Goal: Find specific page/section: Find specific page/section

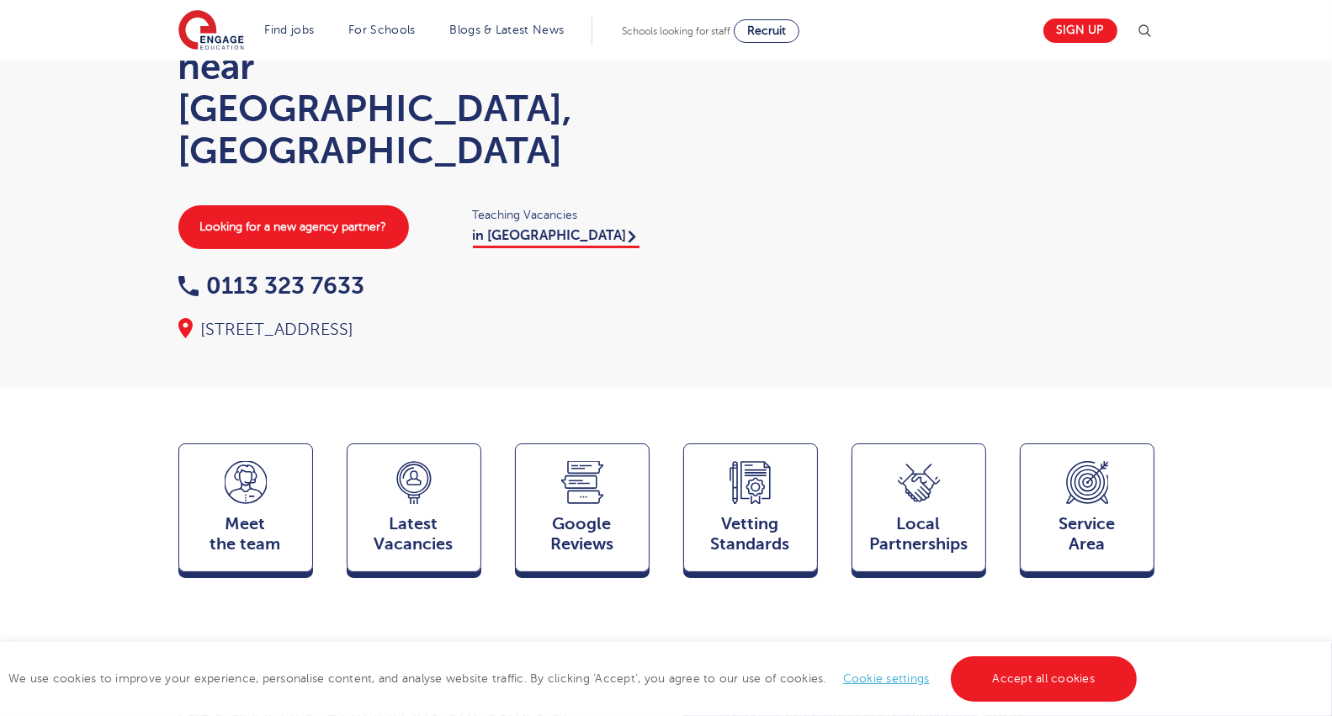
scroll to position [168, 0]
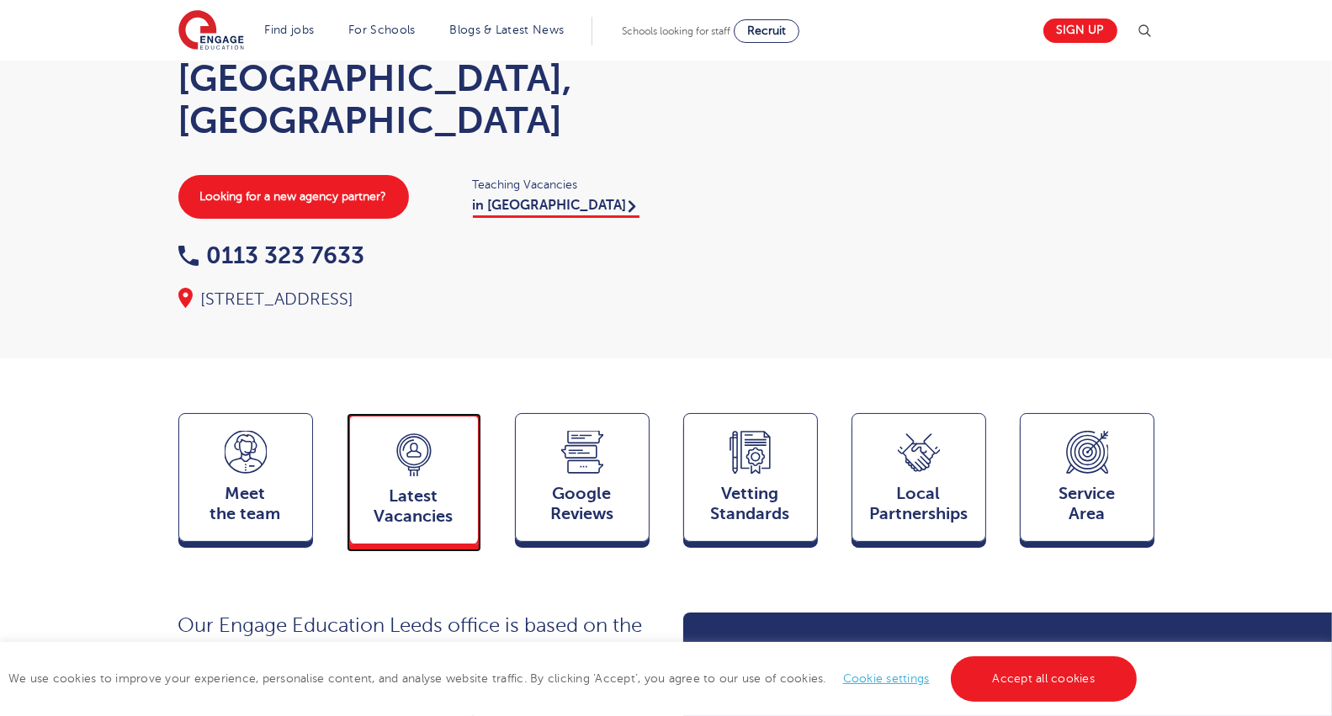
click at [359, 486] on span "Latest Vacancies" at bounding box center [414, 506] width 111 height 40
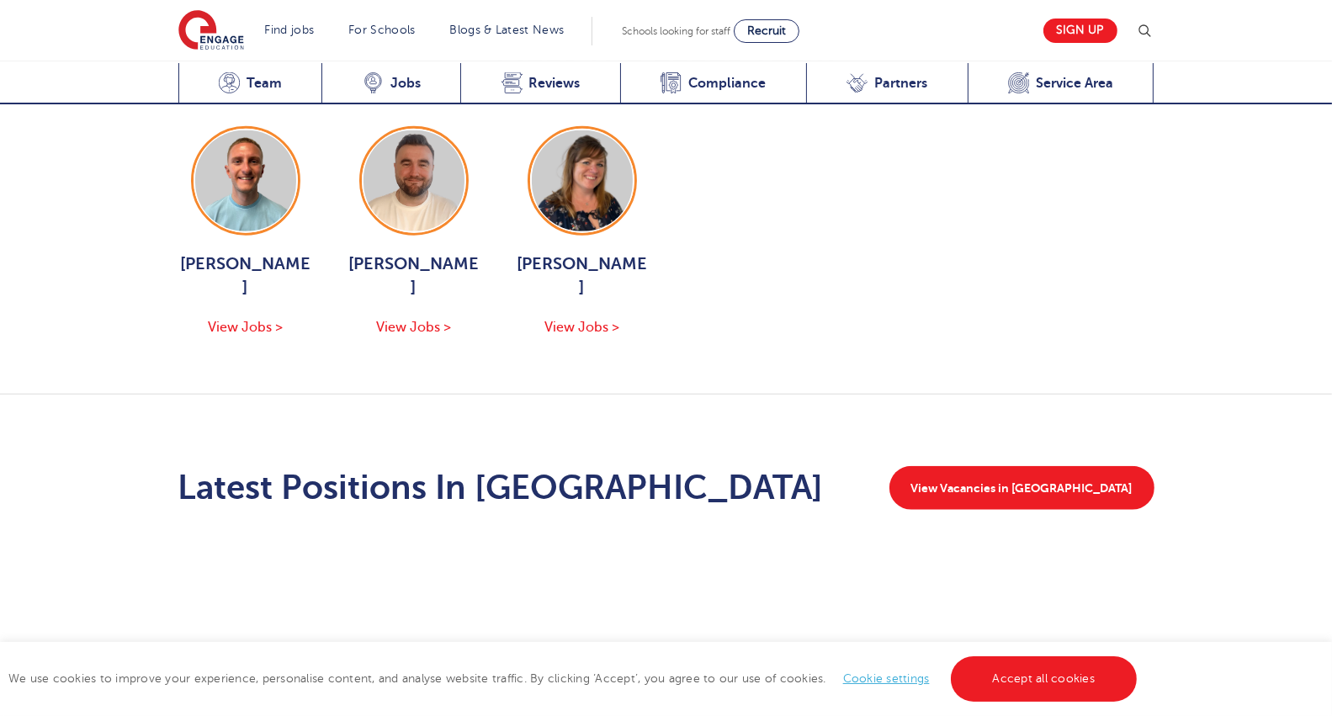
scroll to position [1906, 0]
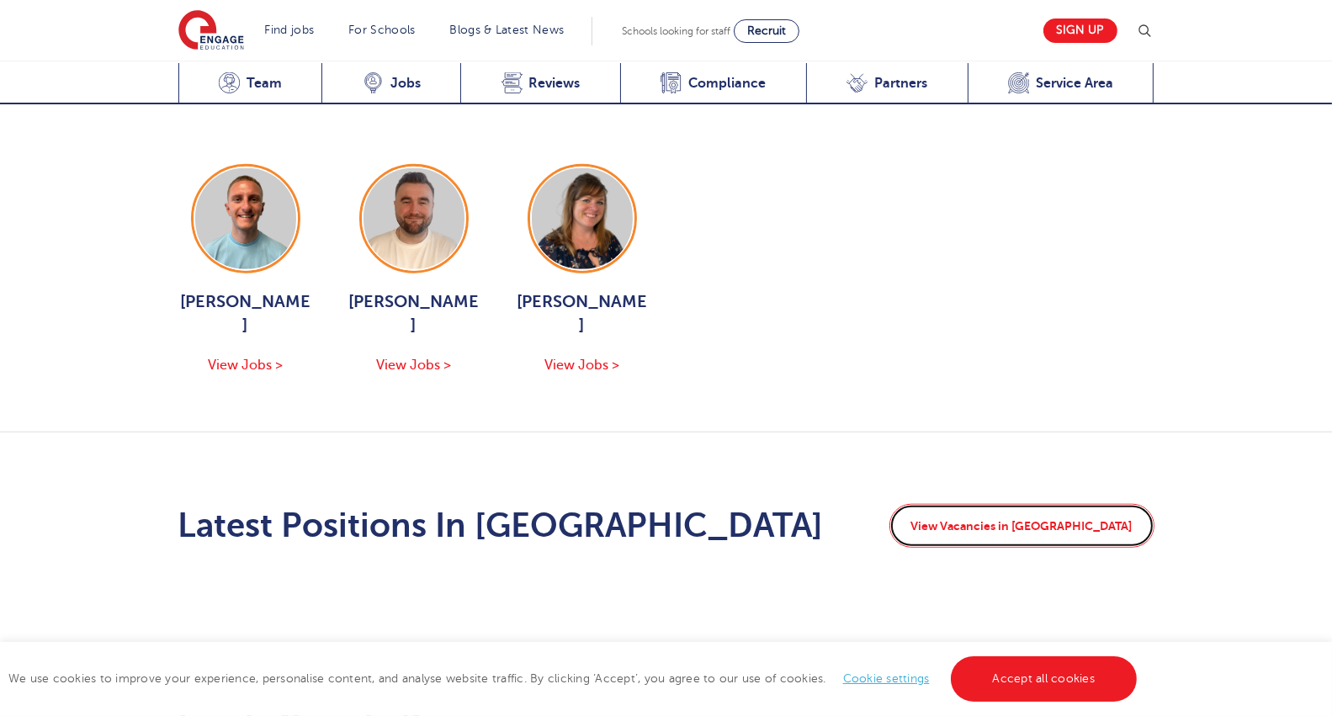
click at [984, 504] on link "View Vacancies in [GEOGRAPHIC_DATA]" at bounding box center [1022, 526] width 265 height 44
